Goal: Information Seeking & Learning: Stay updated

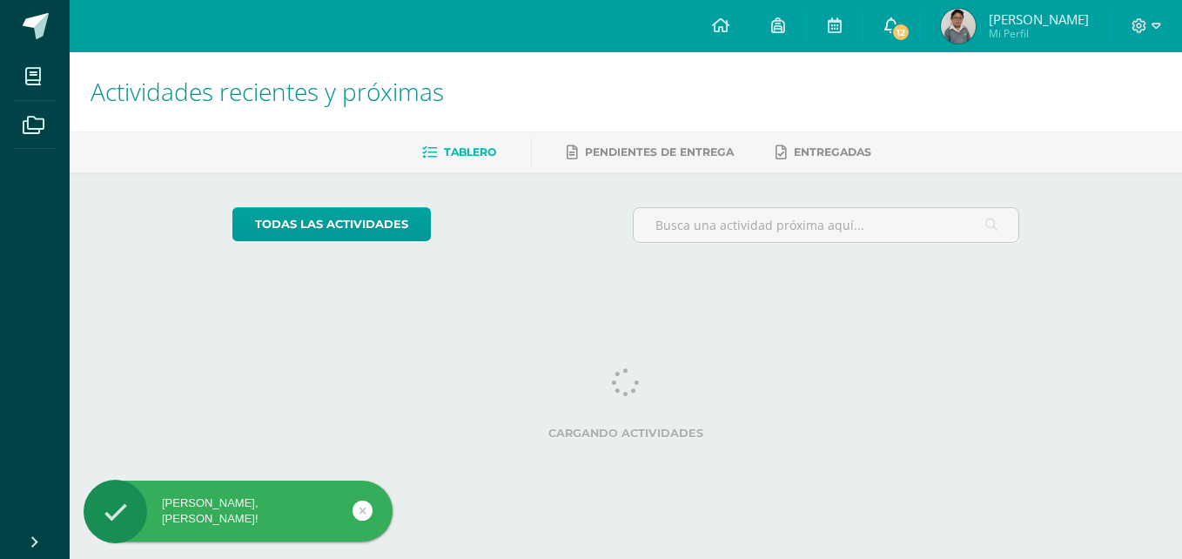
click at [885, 25] on icon at bounding box center [892, 25] width 14 height 16
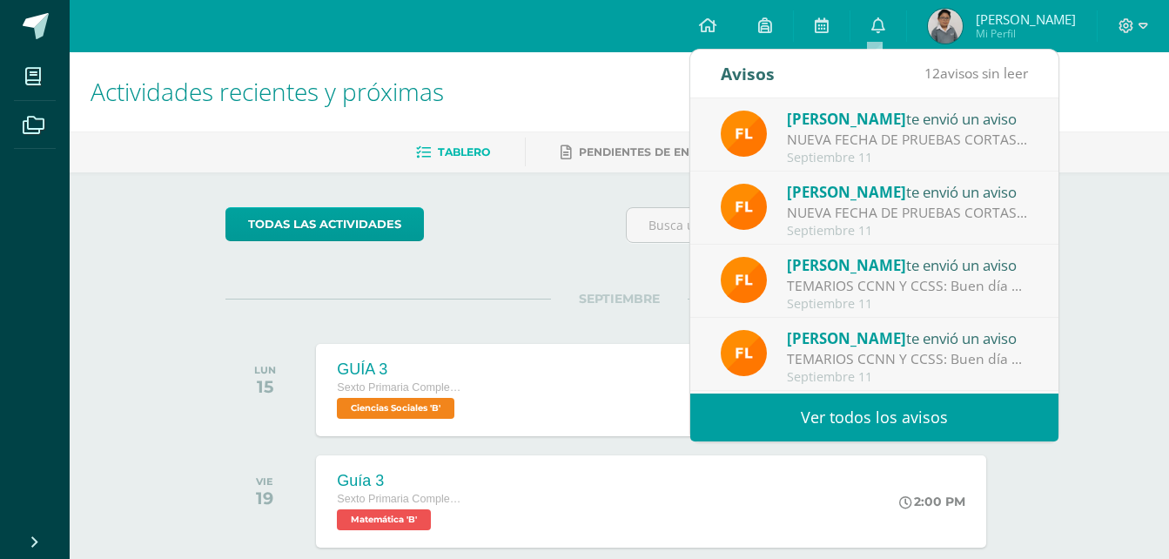
click at [923, 136] on div "NUEVA FECHA DE PRUEBAS CORTAS: Buen día padres de familia La Prueba Corta de CC…" at bounding box center [908, 140] width 242 height 20
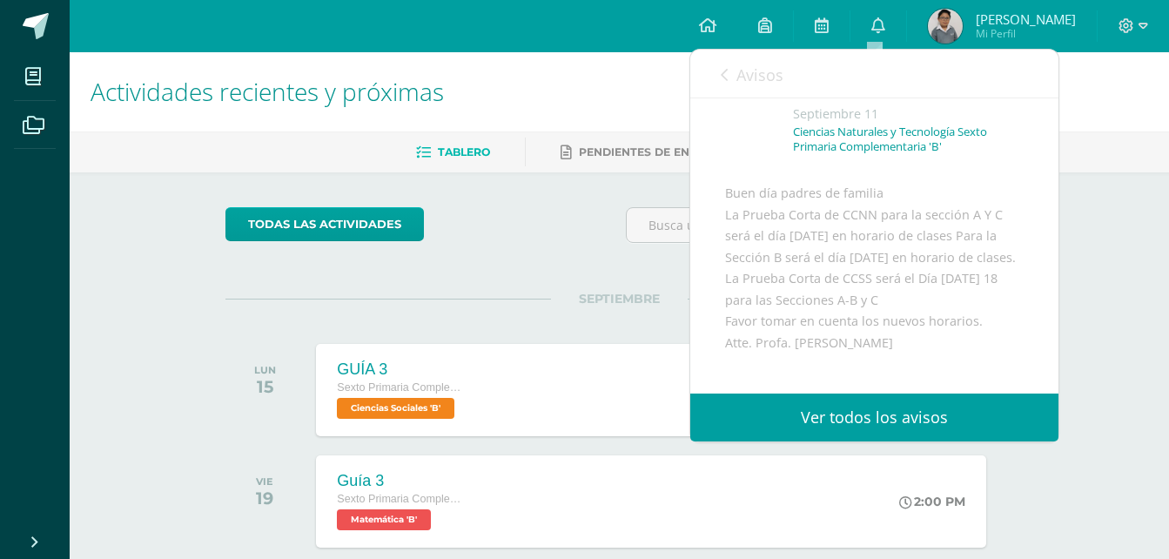
scroll to position [174, 0]
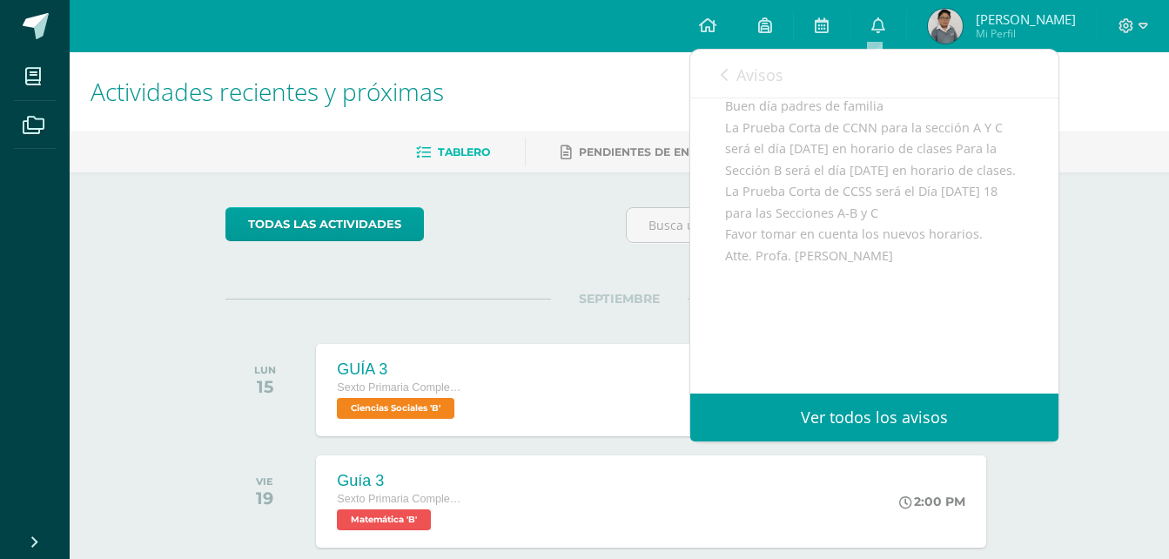
click at [754, 79] on span "Avisos" at bounding box center [760, 74] width 47 height 21
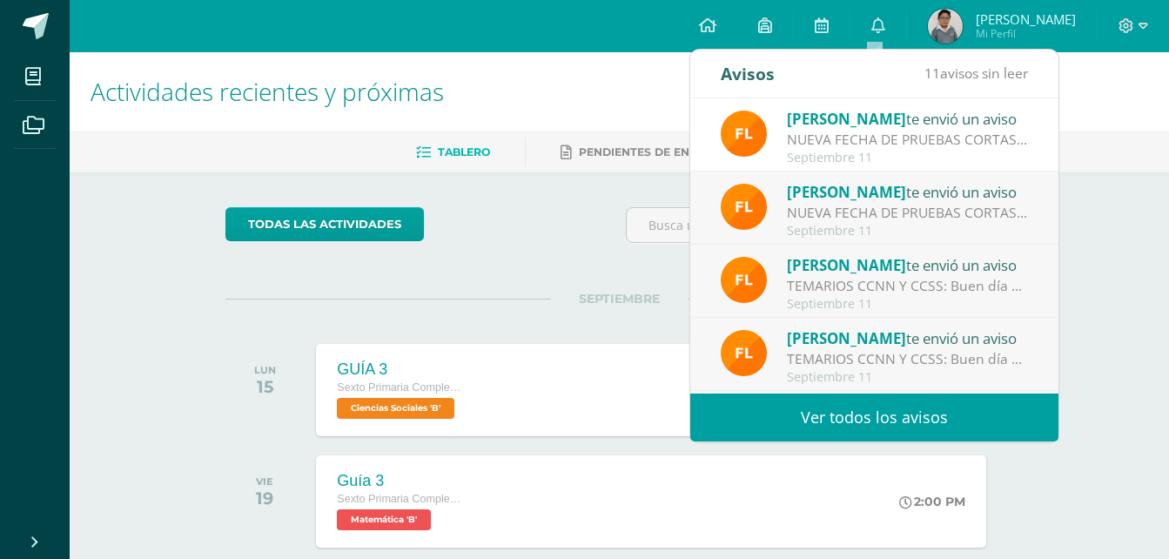
click at [895, 234] on div "Septiembre 11" at bounding box center [908, 231] width 242 height 15
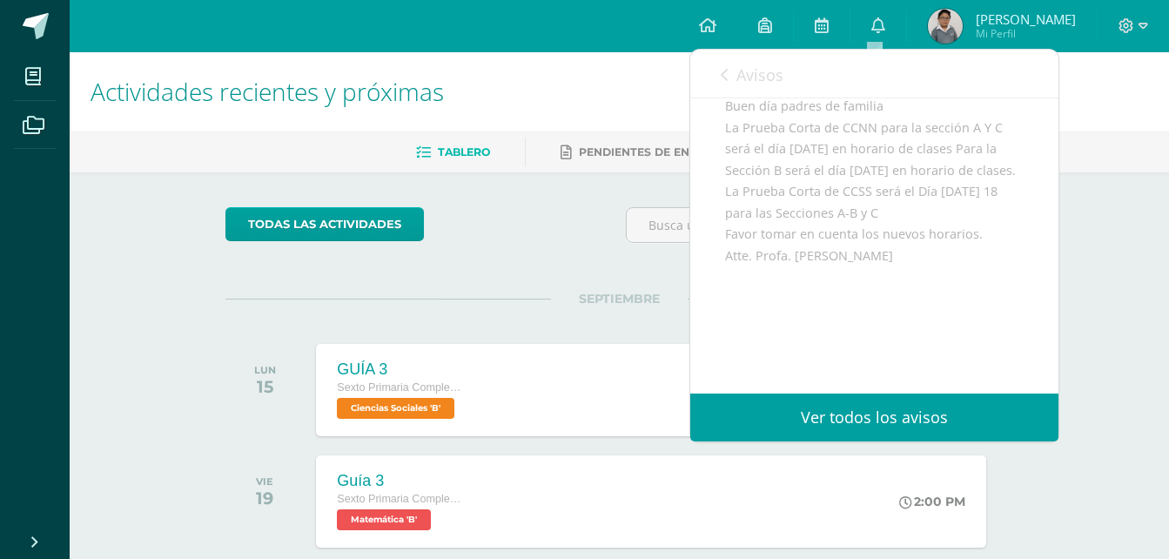
click at [734, 76] on link "Avisos" at bounding box center [752, 75] width 63 height 50
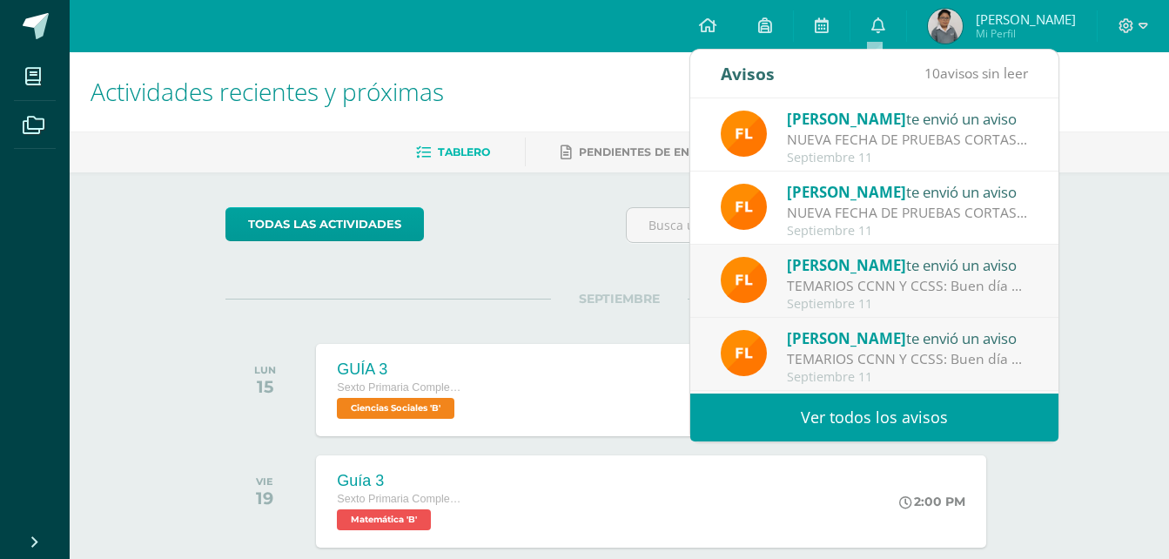
click at [861, 275] on div "Flor Girón te envió un aviso" at bounding box center [908, 264] width 242 height 23
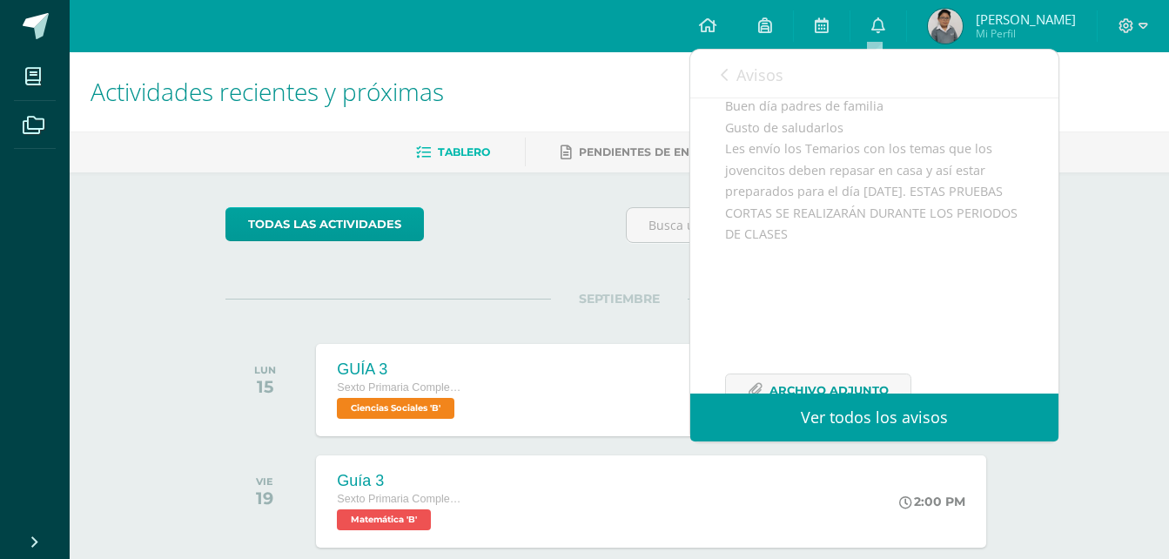
scroll to position [87, 0]
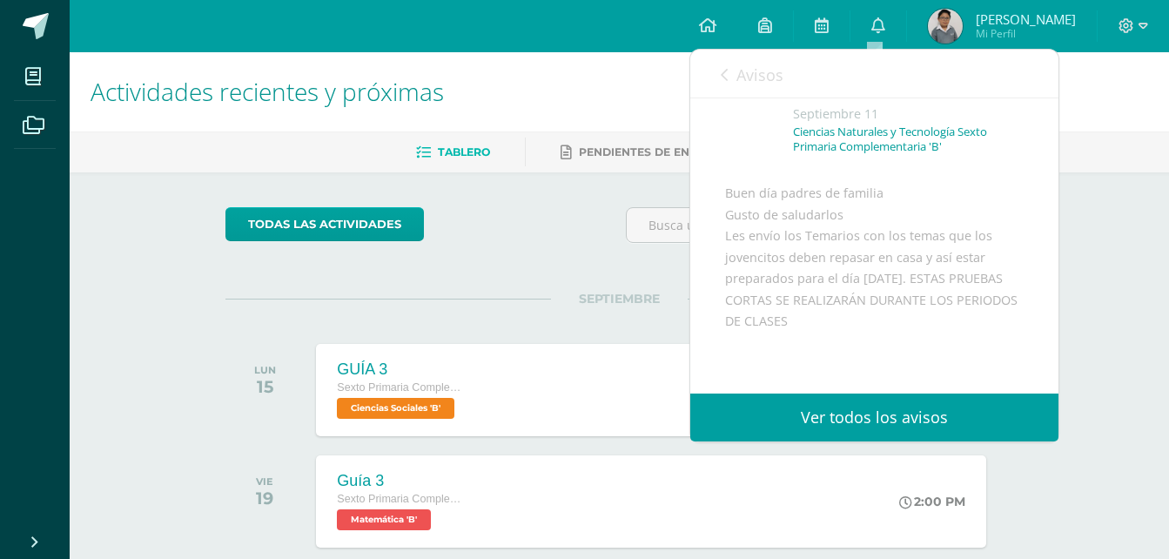
click at [740, 59] on link "Avisos" at bounding box center [752, 75] width 63 height 50
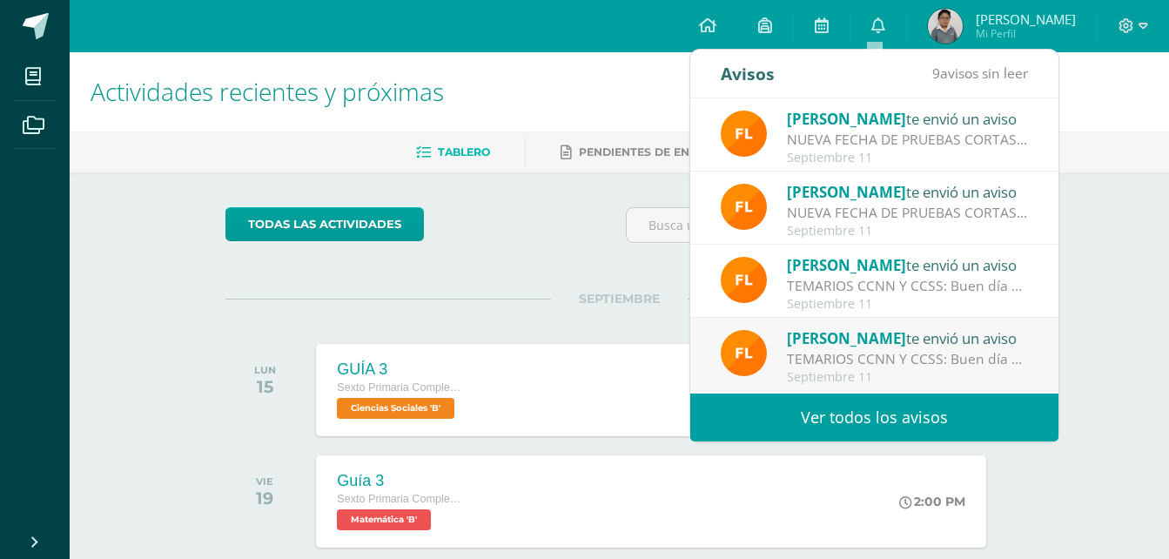
click at [893, 411] on link "Ver todos los avisos" at bounding box center [874, 418] width 368 height 48
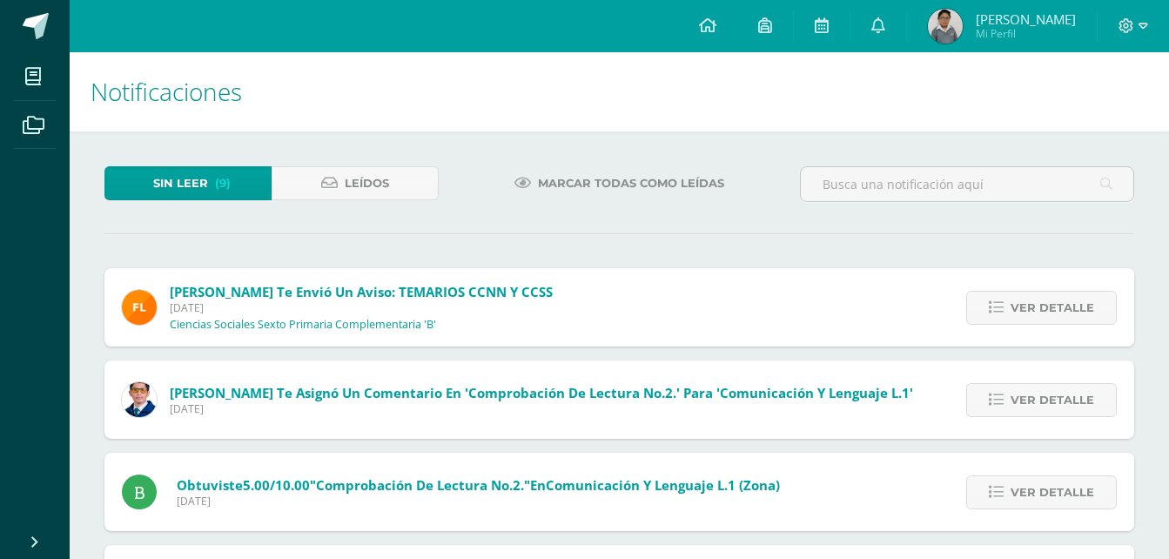
click at [599, 178] on span "Marcar todas como leídas" at bounding box center [631, 183] width 186 height 32
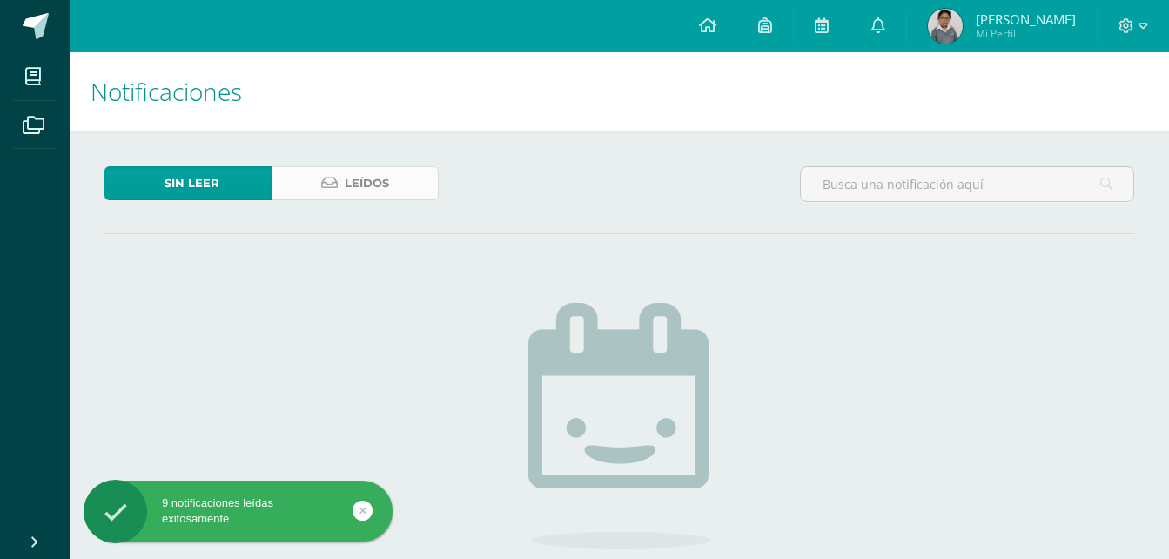
click at [404, 190] on link "Leídos" at bounding box center [355, 183] width 167 height 34
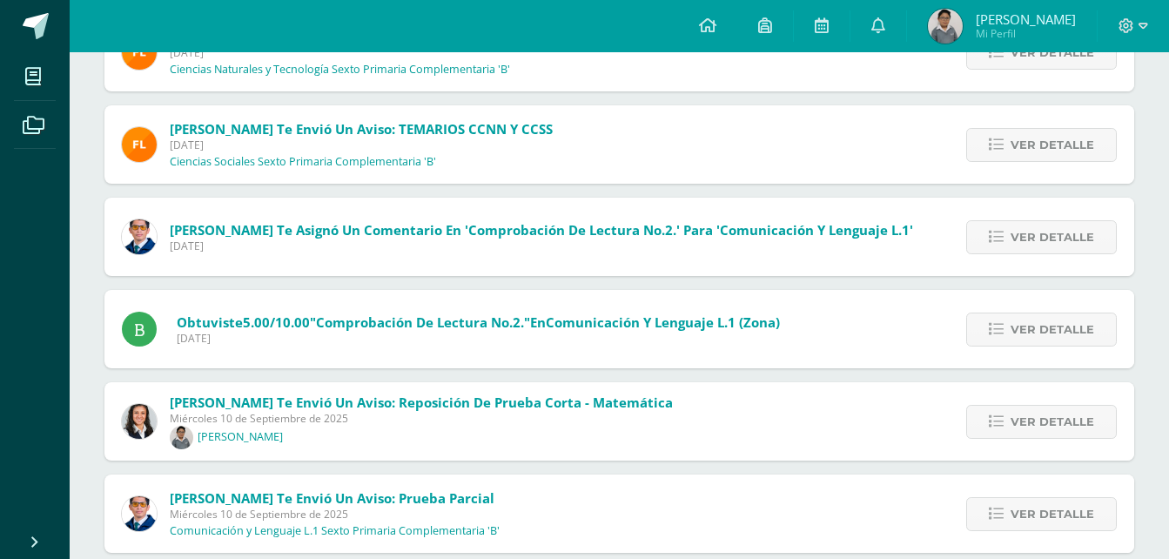
scroll to position [353, 0]
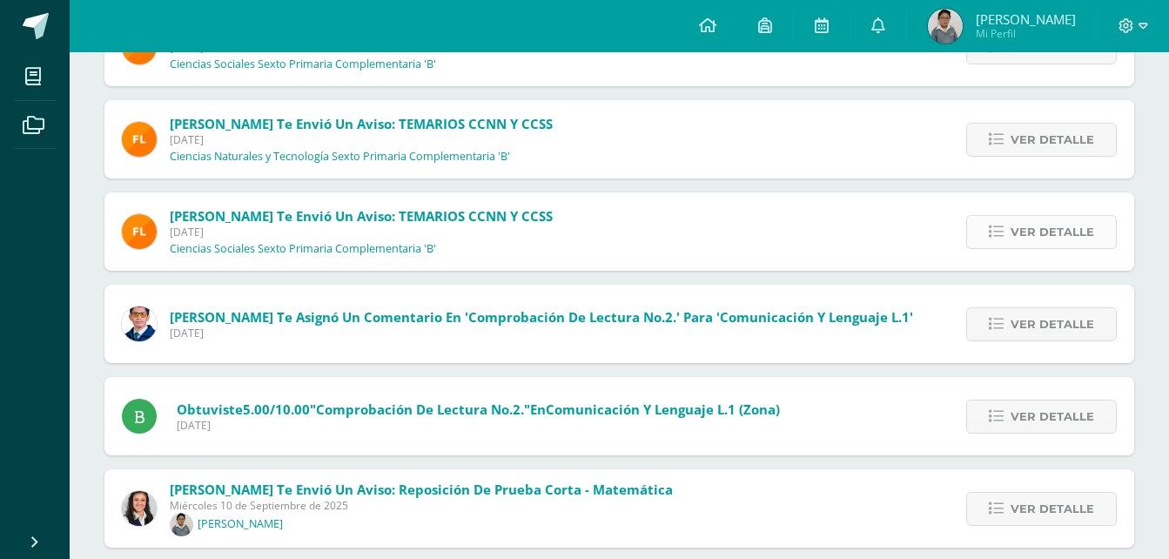
click at [1018, 228] on span "Ver detalle" at bounding box center [1053, 232] width 84 height 32
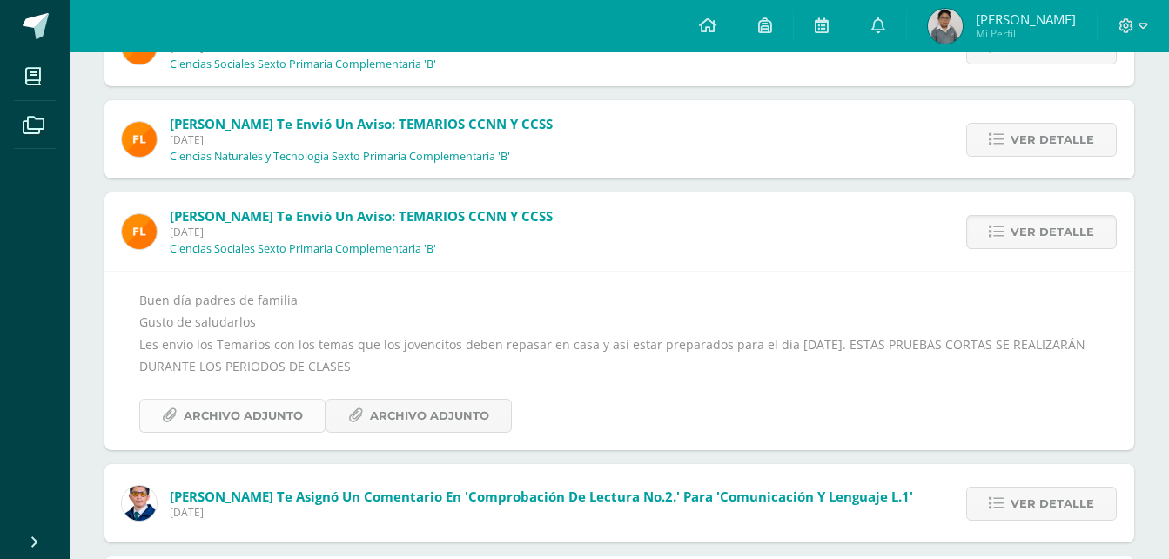
click at [307, 409] on link "Archivo Adjunto" at bounding box center [232, 416] width 186 height 34
click at [441, 391] on div "Buen día padres de familia Gusto de saludarlos Les envío los Temarios con los t…" at bounding box center [619, 361] width 960 height 144
click at [455, 401] on span "Archivo Adjunto" at bounding box center [429, 416] width 119 height 32
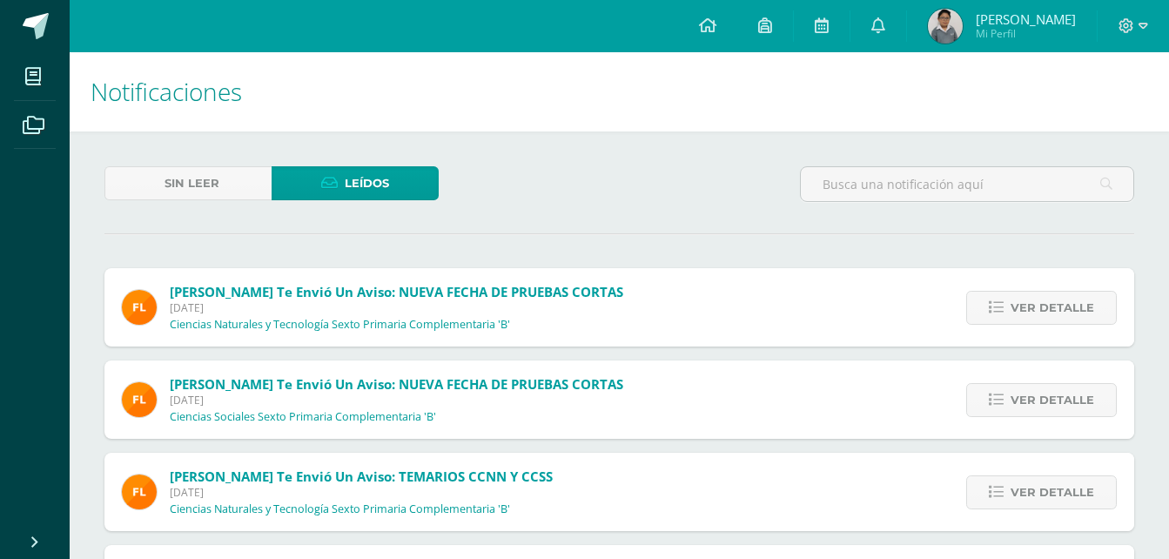
scroll to position [87, 0]
